Goal: Information Seeking & Learning: Learn about a topic

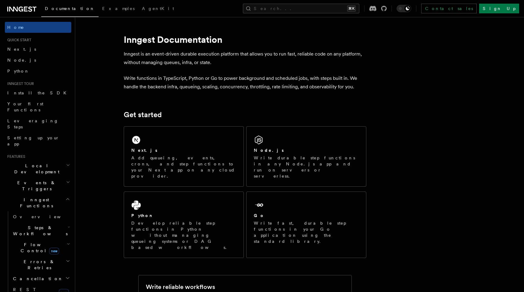
drag, startPoint x: 0, startPoint y: 0, endPoint x: 48, endPoint y: 158, distance: 164.9
click at [48, 177] on h2 "Events & Triggers" at bounding box center [38, 185] width 66 height 17
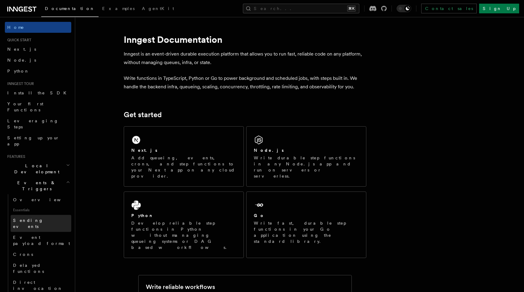
click at [35, 218] on span "Sending events" at bounding box center [28, 223] width 30 height 11
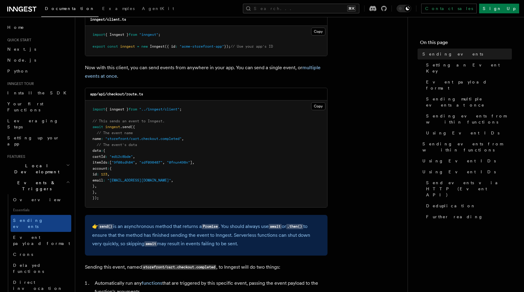
scroll to position [113, 0]
click at [49, 235] on span "Event payload format" at bounding box center [41, 240] width 57 height 11
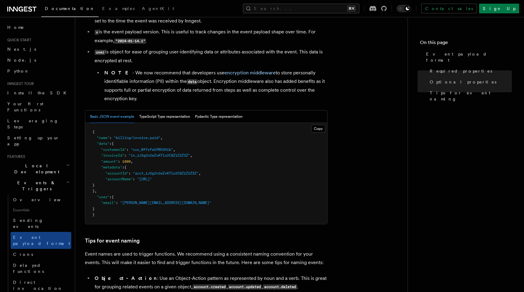
scroll to position [185, 0]
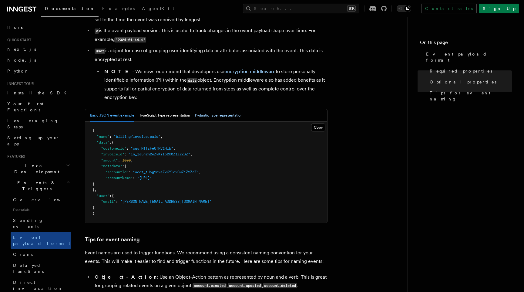
click at [212, 116] on button "Pydantic Type representation" at bounding box center [219, 115] width 48 height 12
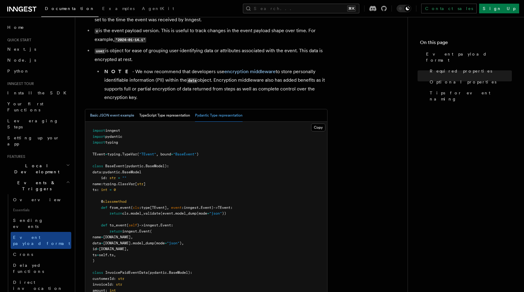
click at [113, 116] on button "Basic JSON event example" at bounding box center [112, 115] width 44 height 12
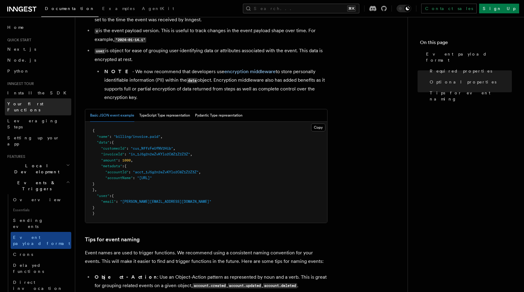
click at [32, 104] on span "Your first Functions" at bounding box center [25, 106] width 36 height 11
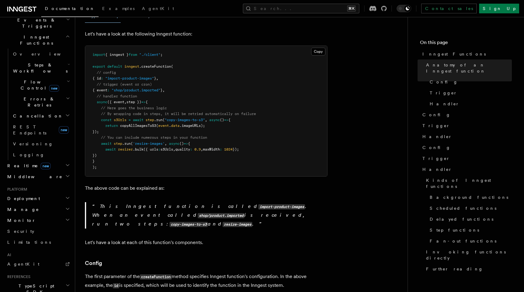
scroll to position [165, 0]
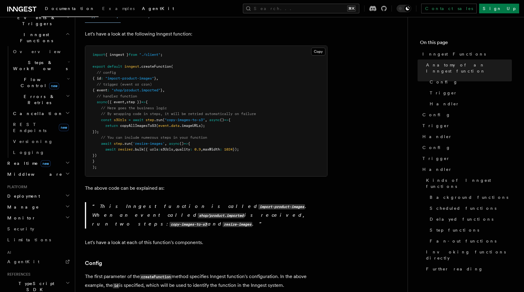
click at [142, 9] on span "AgentKit" at bounding box center [158, 8] width 32 height 5
